Goal: Task Accomplishment & Management: Manage account settings

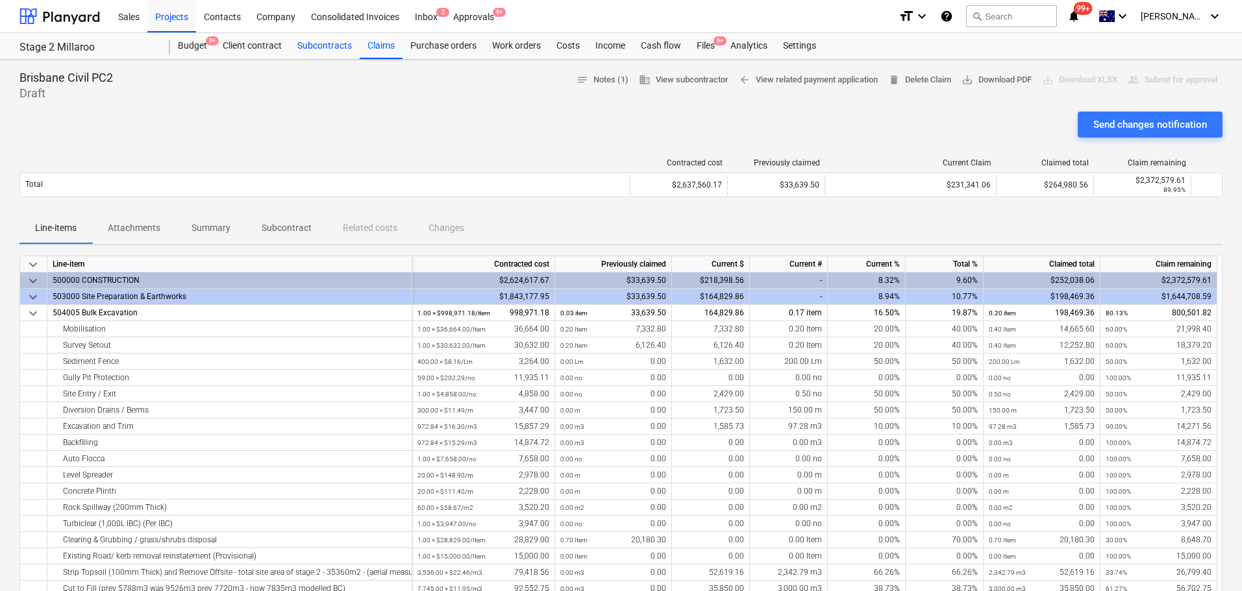
click at [317, 49] on div "Subcontracts" at bounding box center [324, 46] width 70 height 26
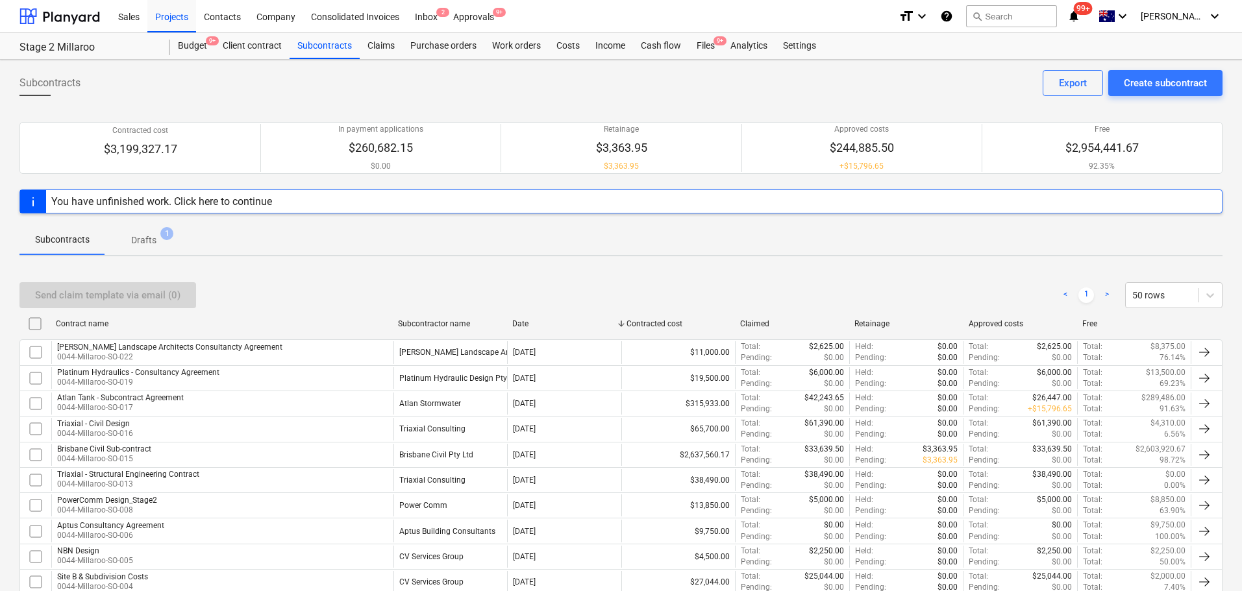
click at [425, 318] on div "Subcontractor name" at bounding box center [450, 324] width 114 height 21
checkbox input "false"
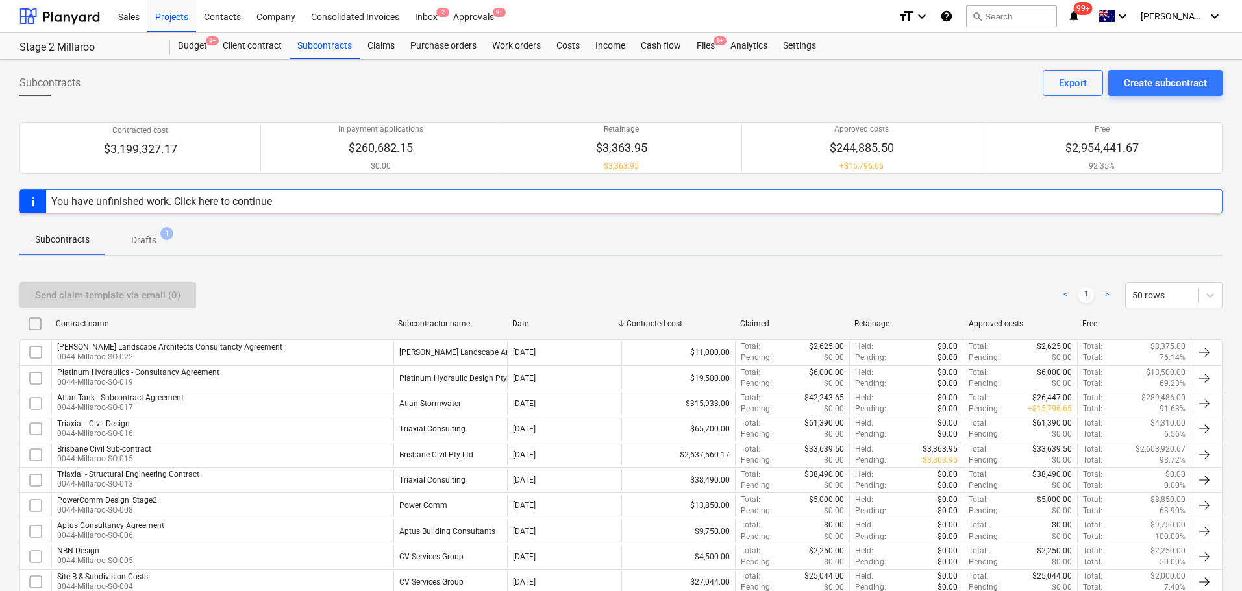
checkbox input "false"
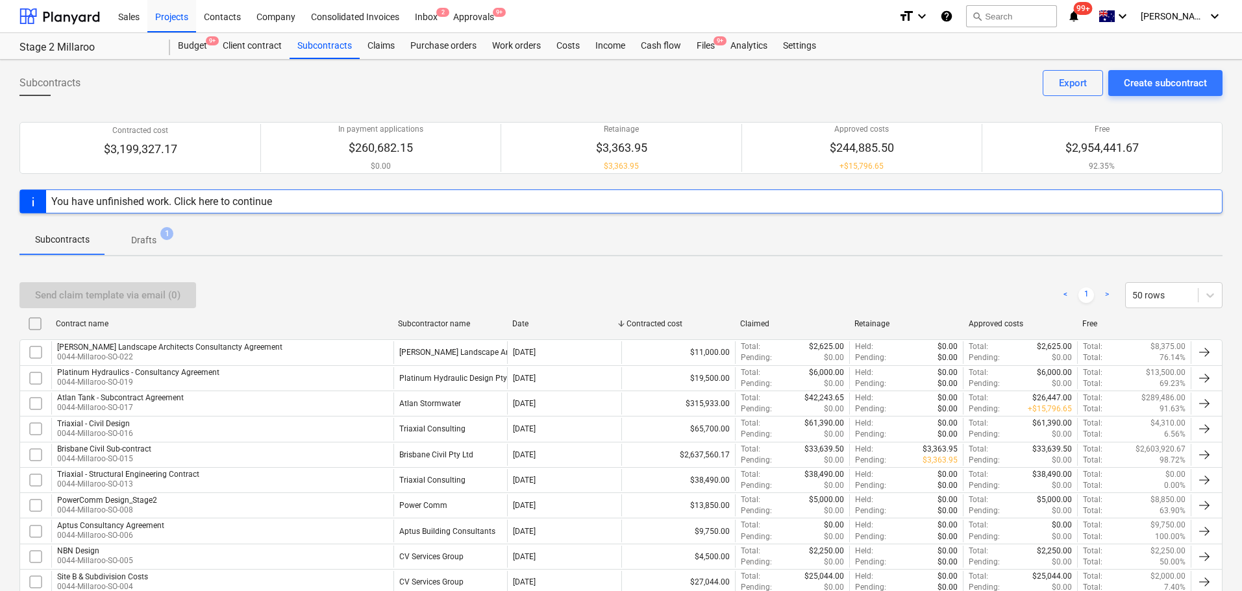
checkbox input "false"
